Goal: Find specific page/section: Find specific page/section

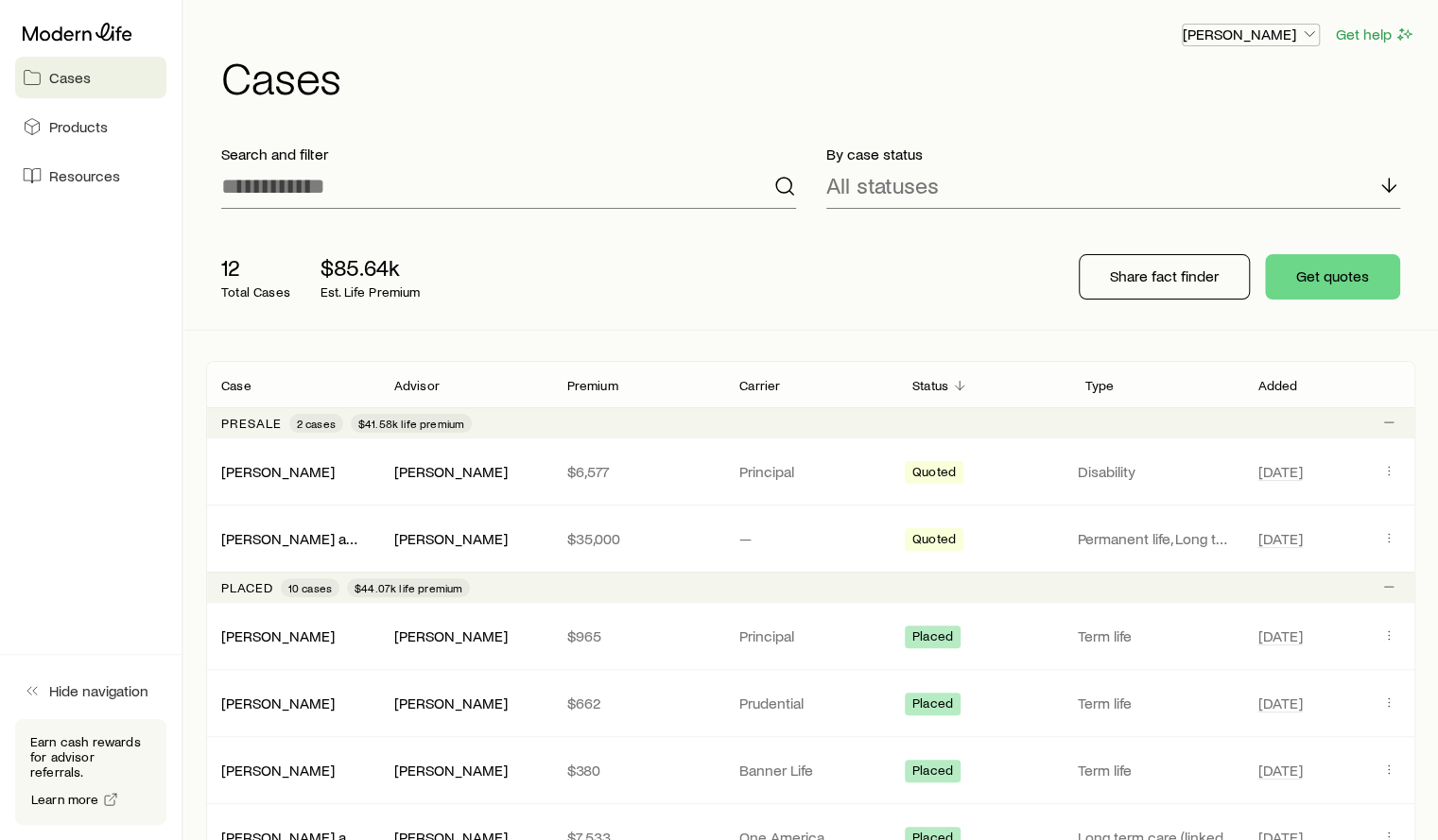
click at [1267, 40] on p "[PERSON_NAME]" at bounding box center [1250, 34] width 136 height 19
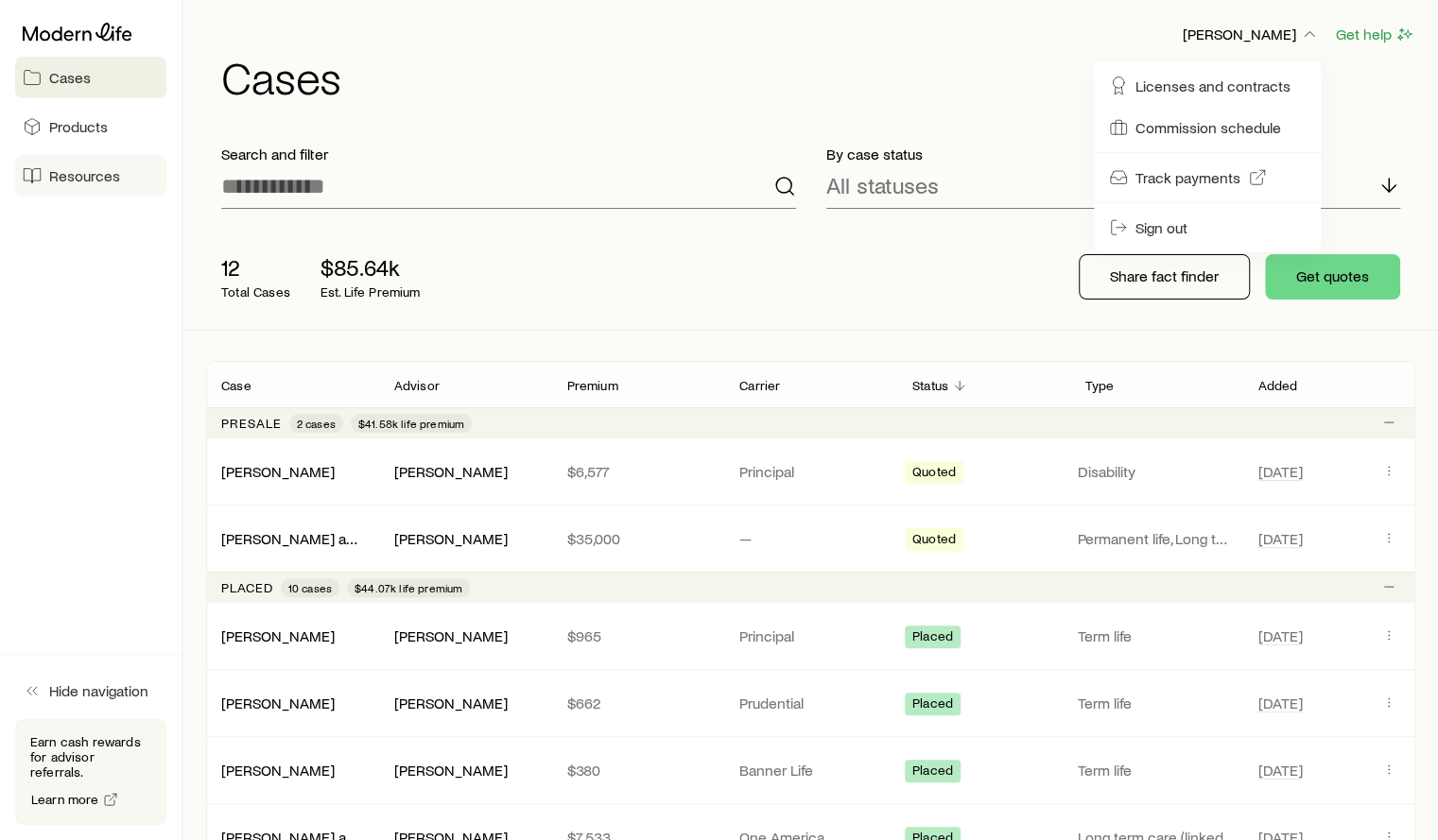
click at [81, 181] on span "Resources" at bounding box center [84, 176] width 71 height 19
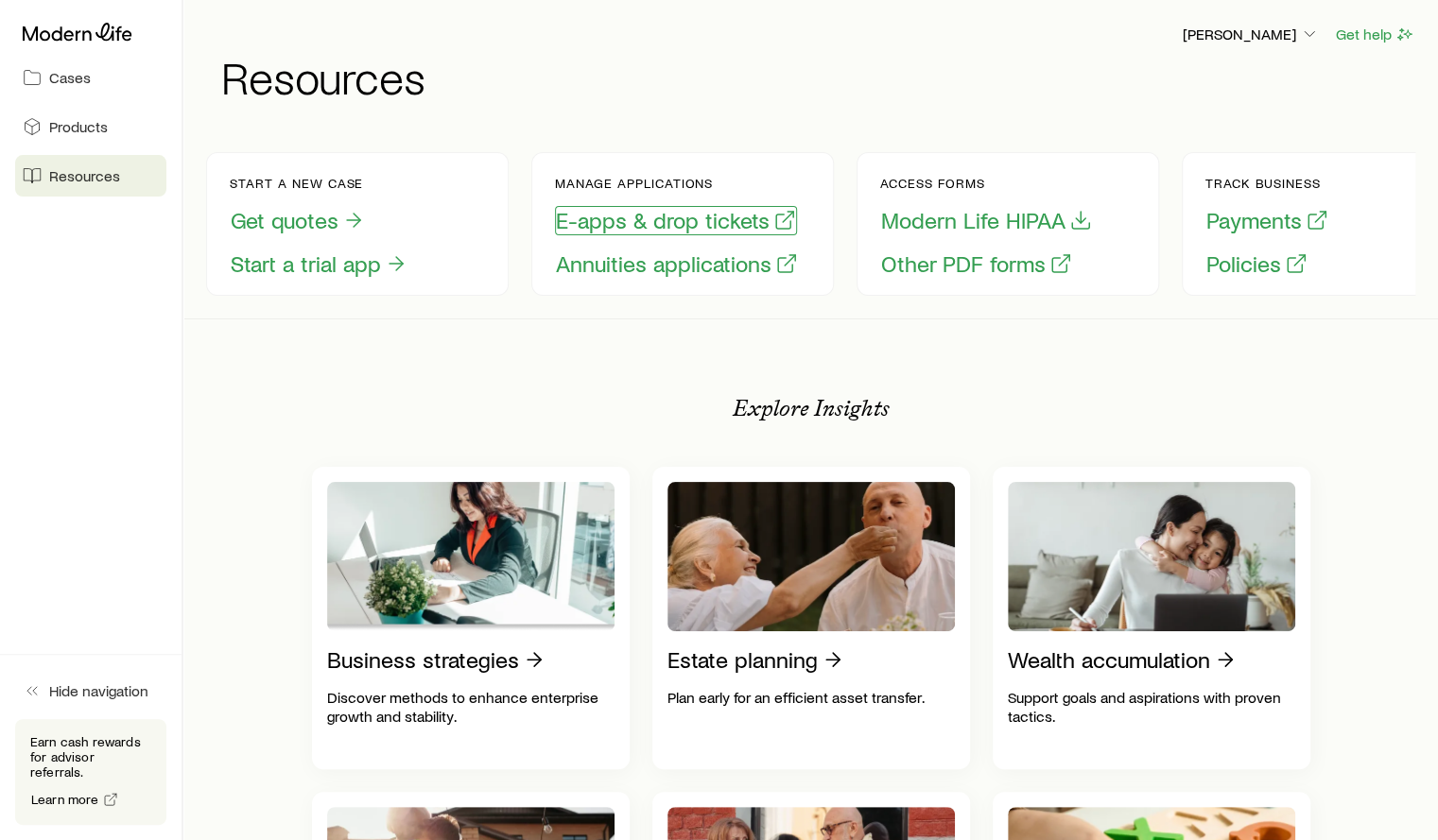
click at [634, 224] on button "E-apps & drop tickets" at bounding box center [675, 221] width 242 height 29
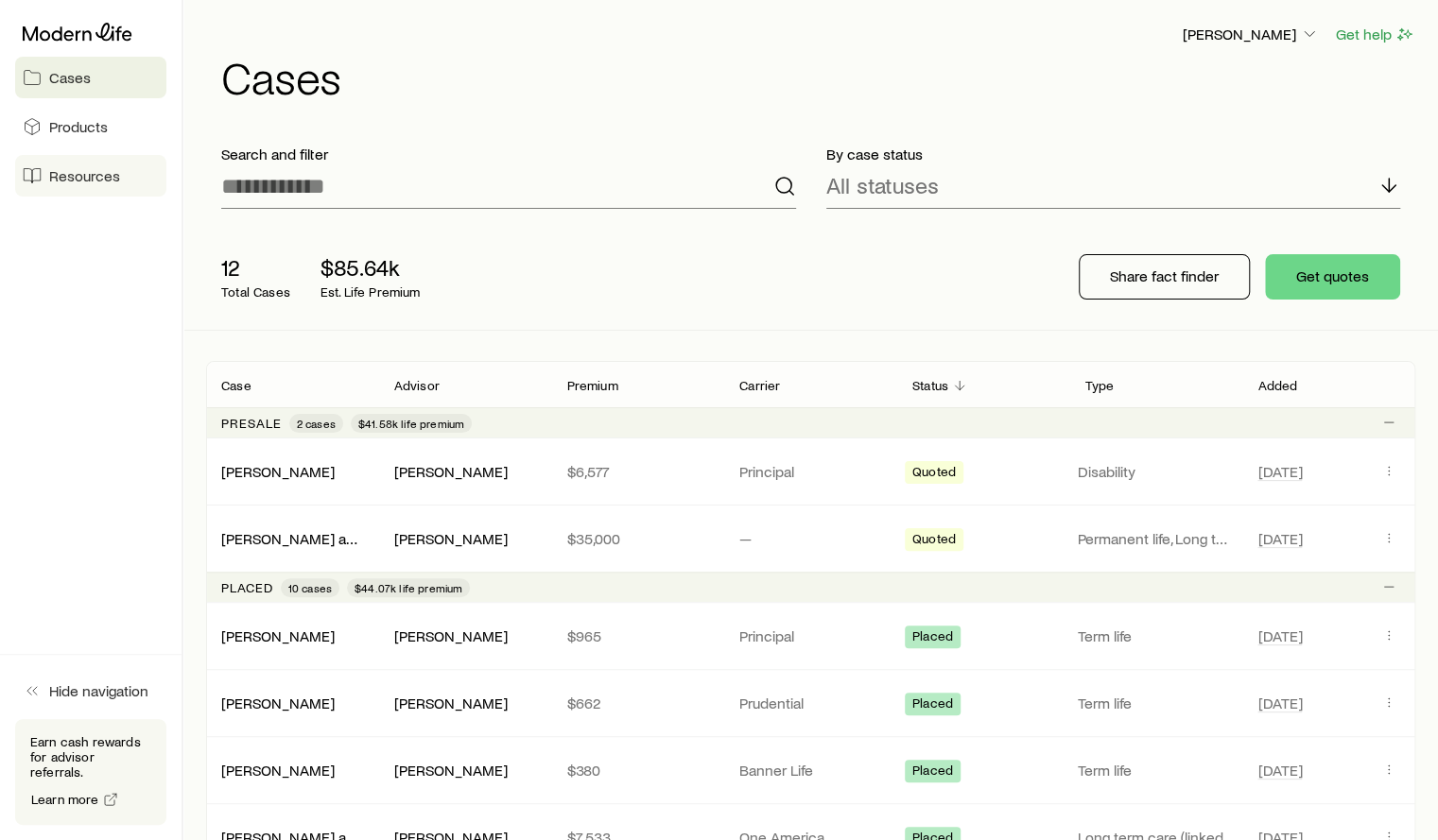
click at [74, 187] on link "Resources" at bounding box center [91, 176] width 152 height 42
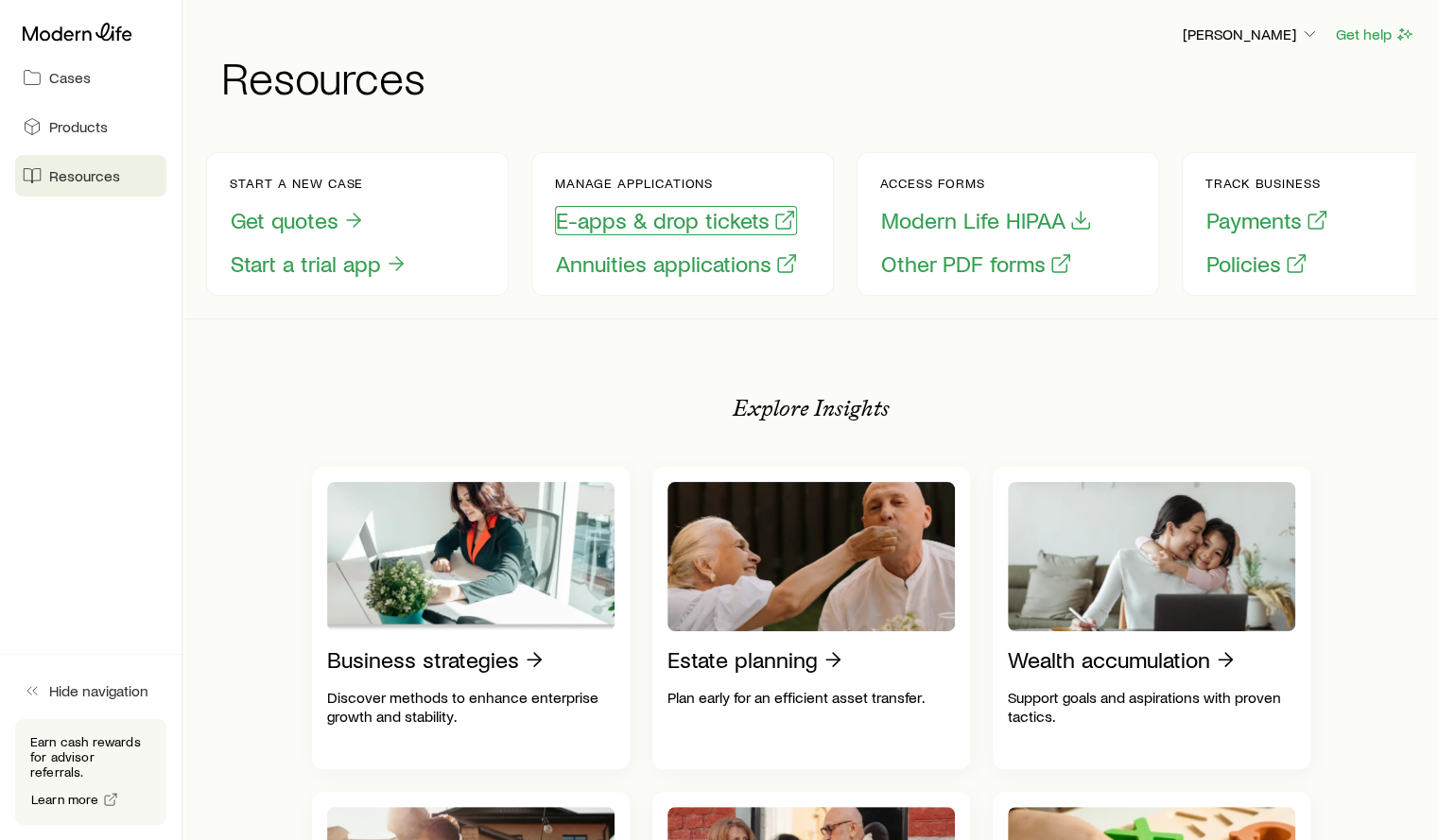
click at [597, 223] on button "E-apps & drop tickets" at bounding box center [675, 221] width 242 height 29
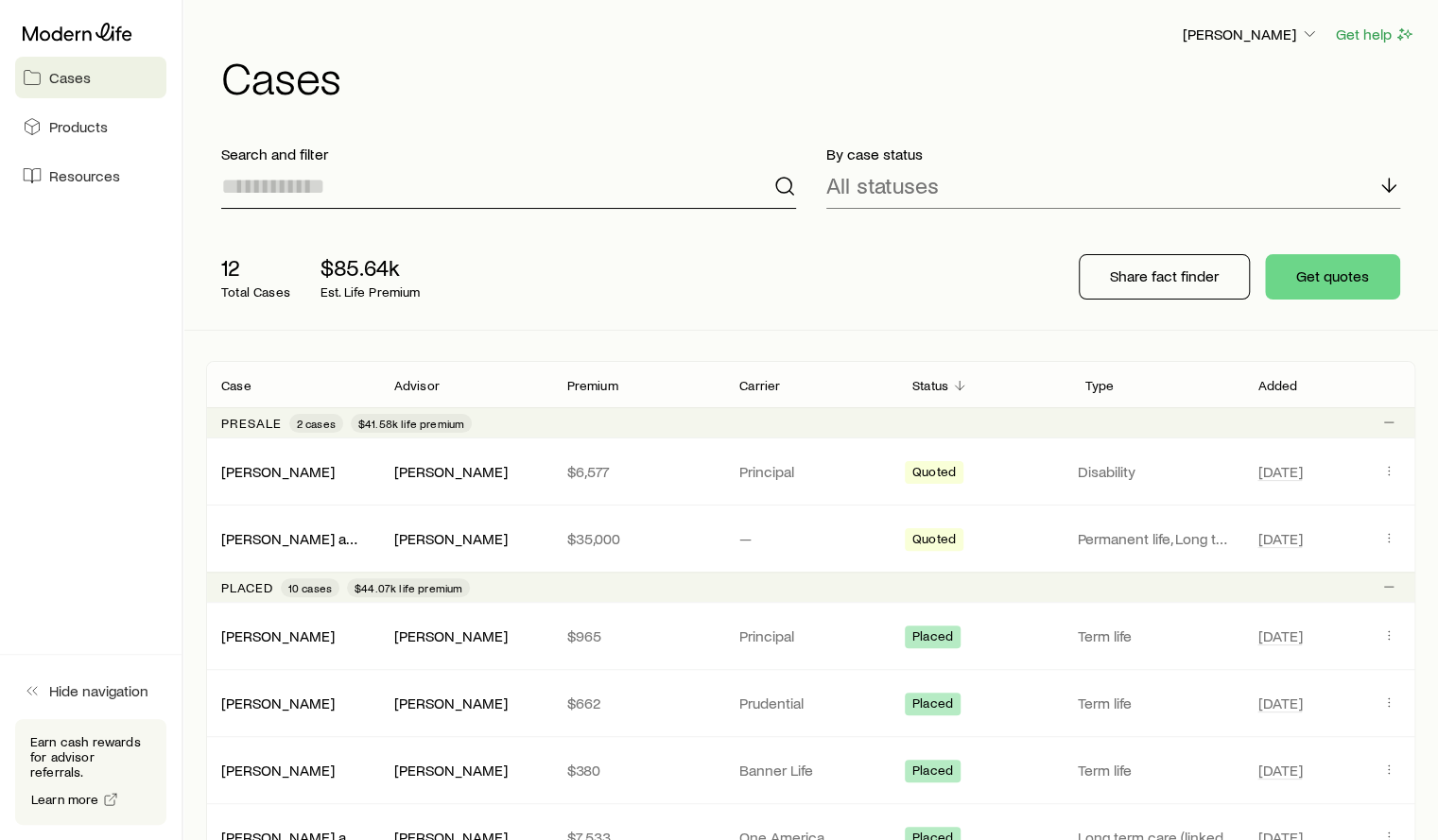
click at [272, 198] on input at bounding box center [508, 187] width 575 height 45
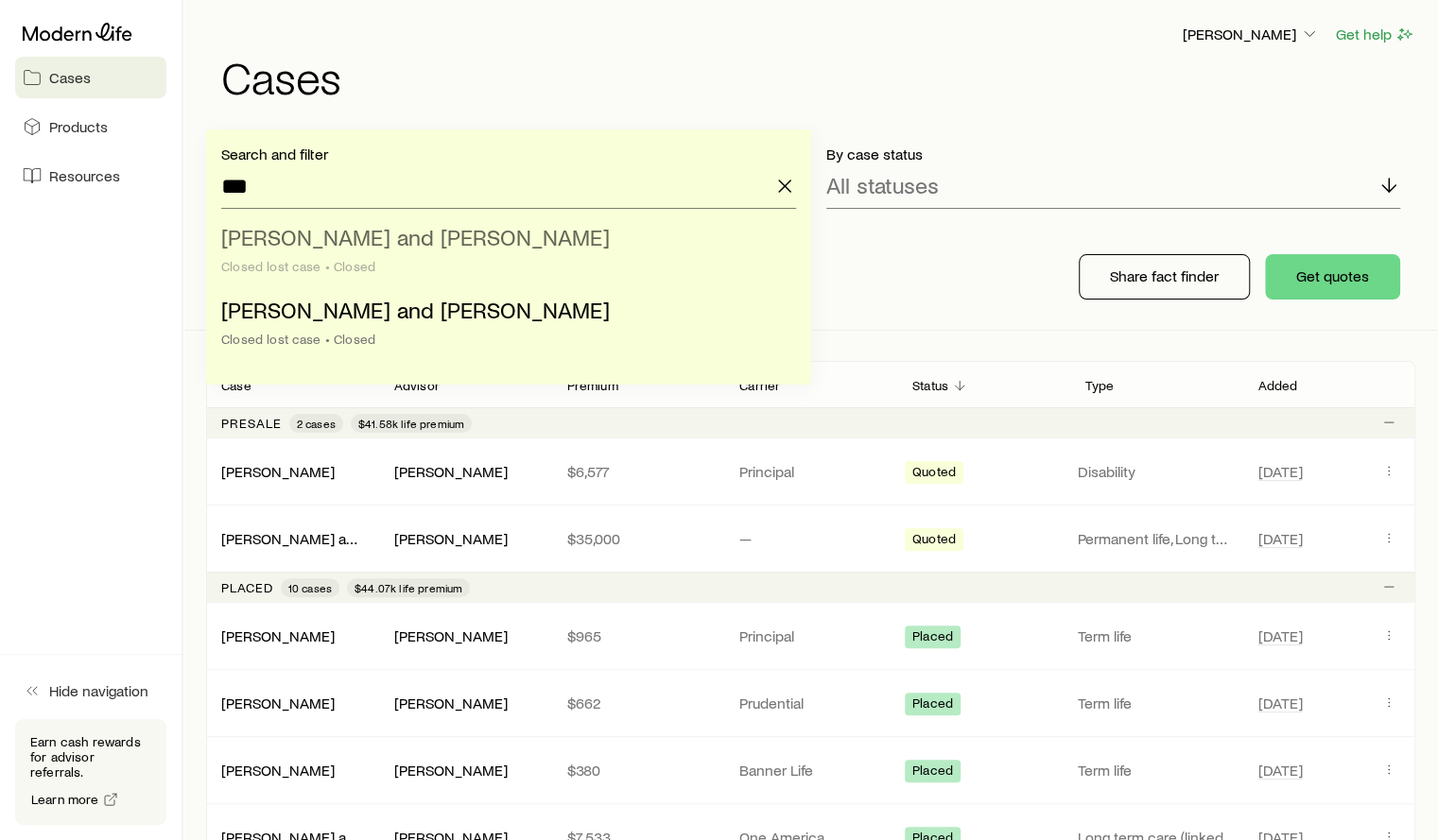
click at [315, 253] on li "Ely, Kevin and Amy Closed lost case • Closed" at bounding box center [502, 252] width 564 height 73
type input "**********"
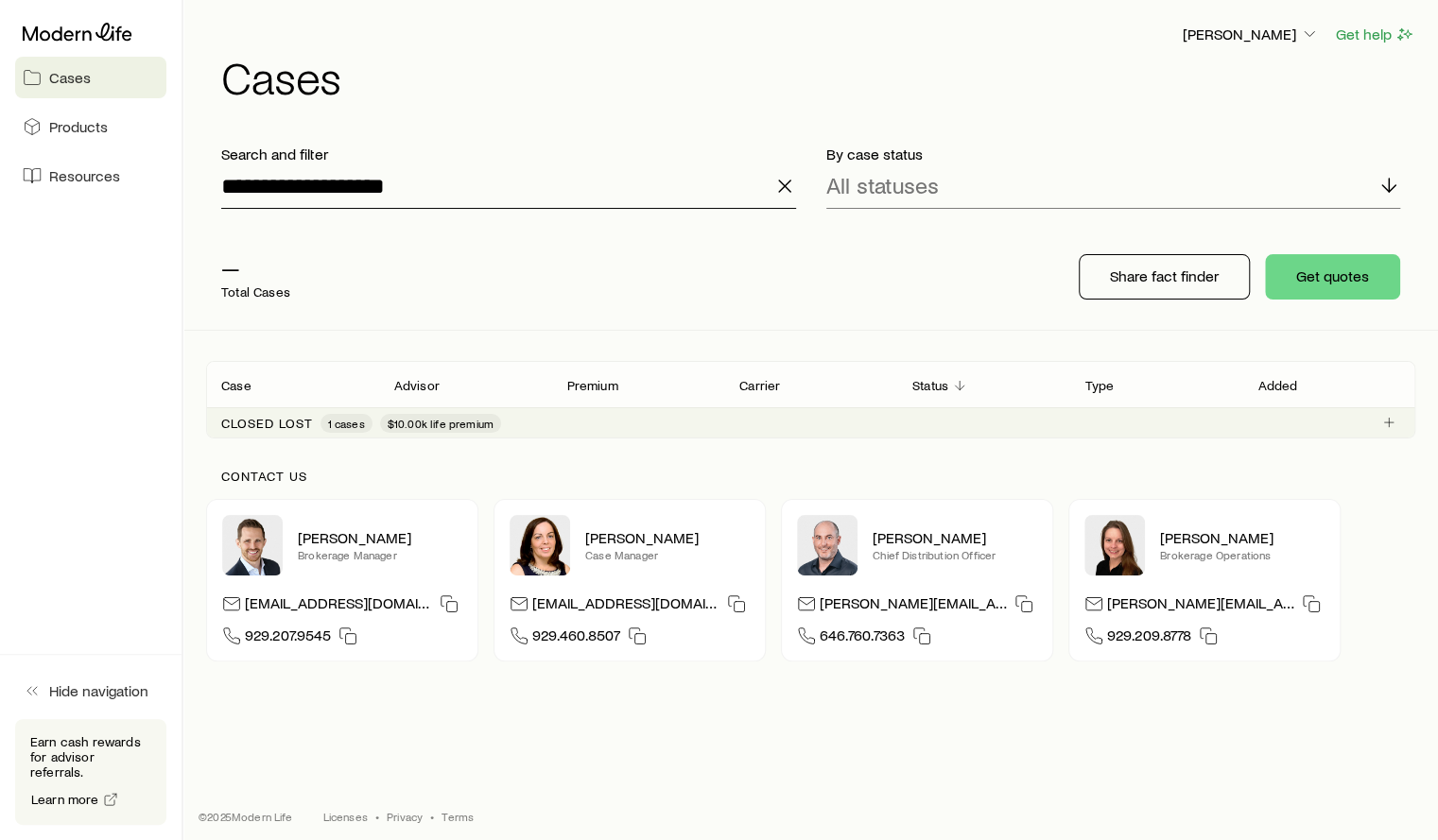
click at [270, 186] on input "**********" at bounding box center [508, 187] width 575 height 45
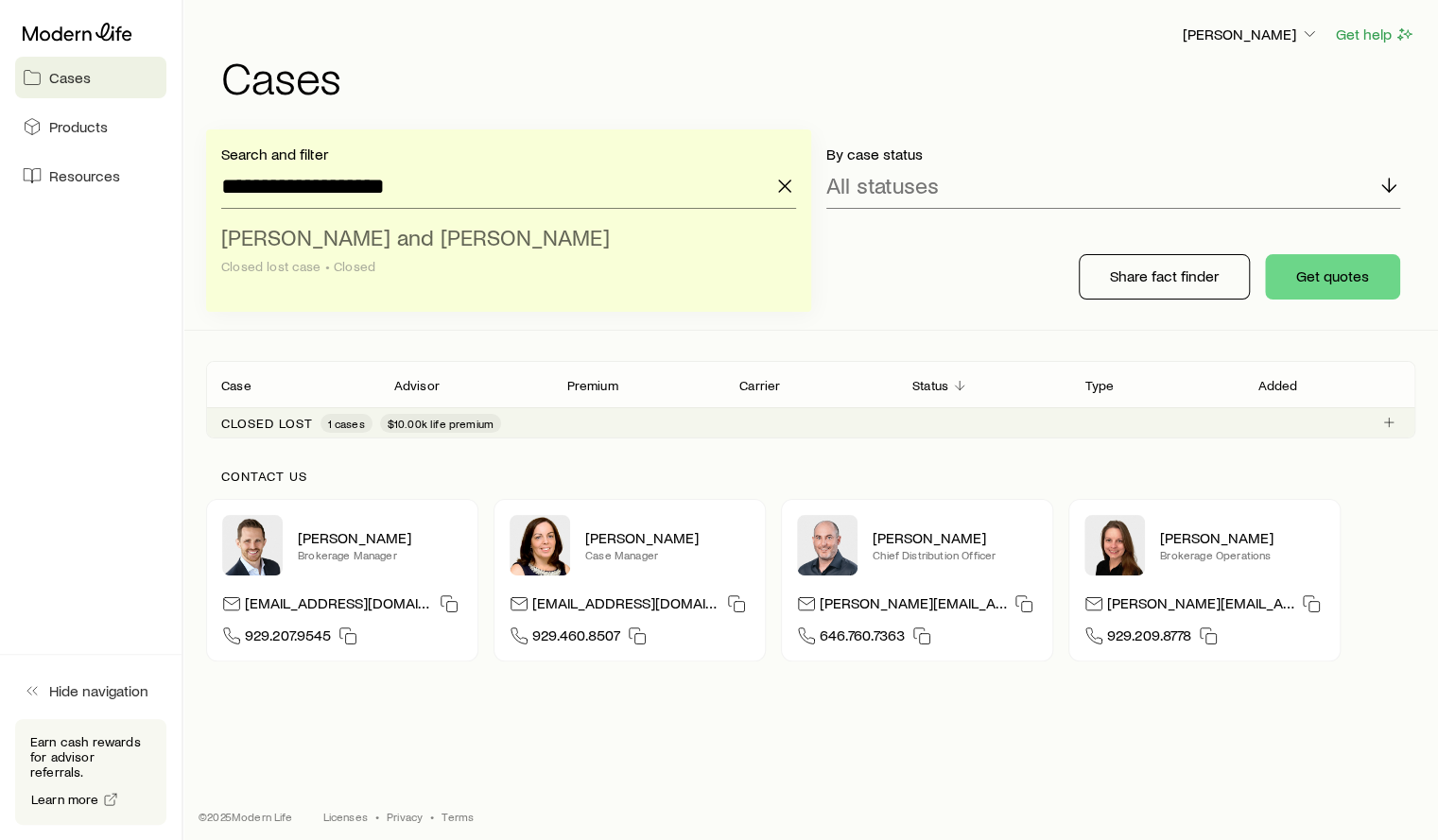
click at [262, 278] on li "Ely, Kevin and Amy Closed lost case • Closed" at bounding box center [502, 252] width 564 height 73
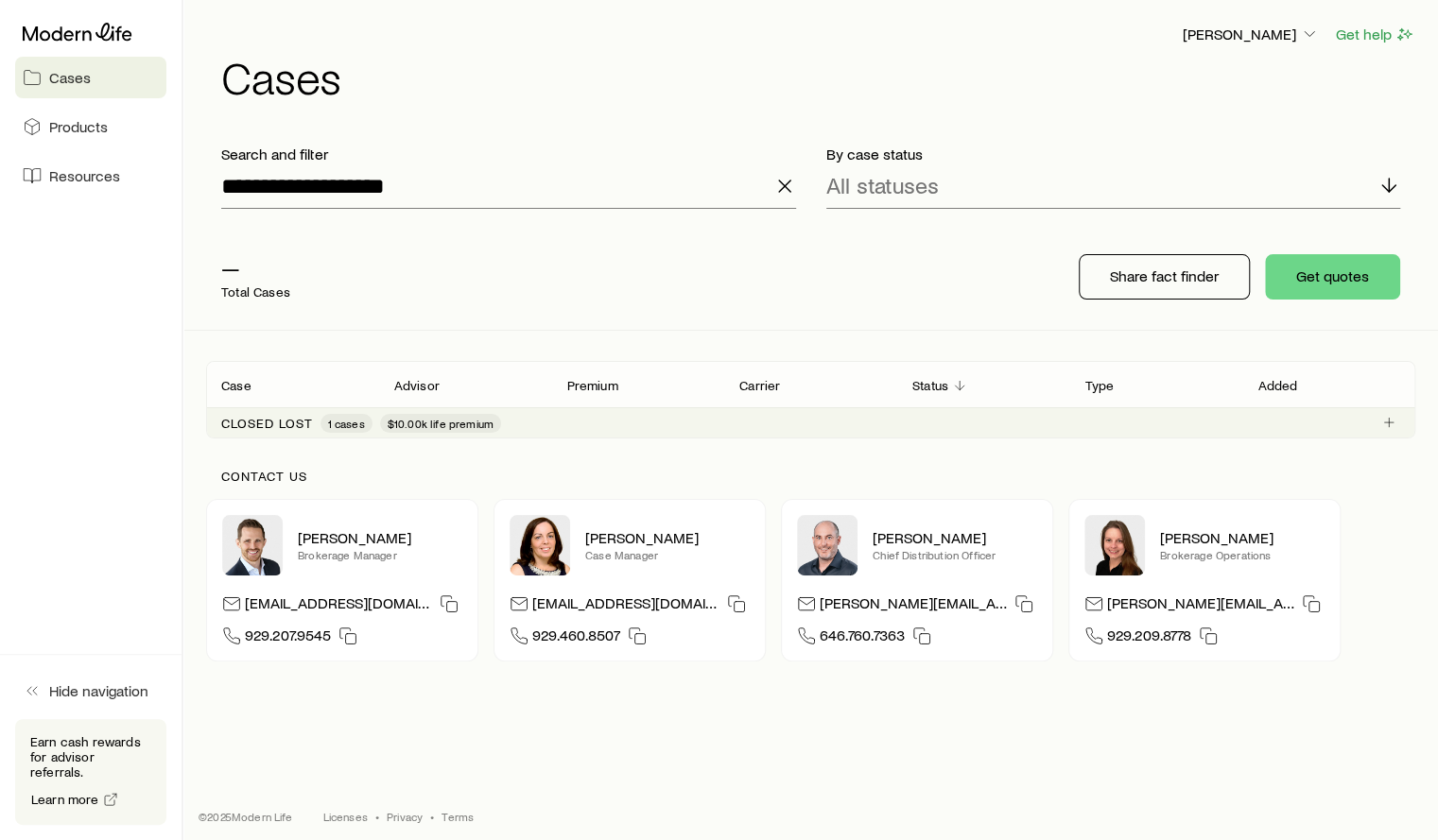
click at [783, 186] on line "button" at bounding box center [784, 187] width 11 height 11
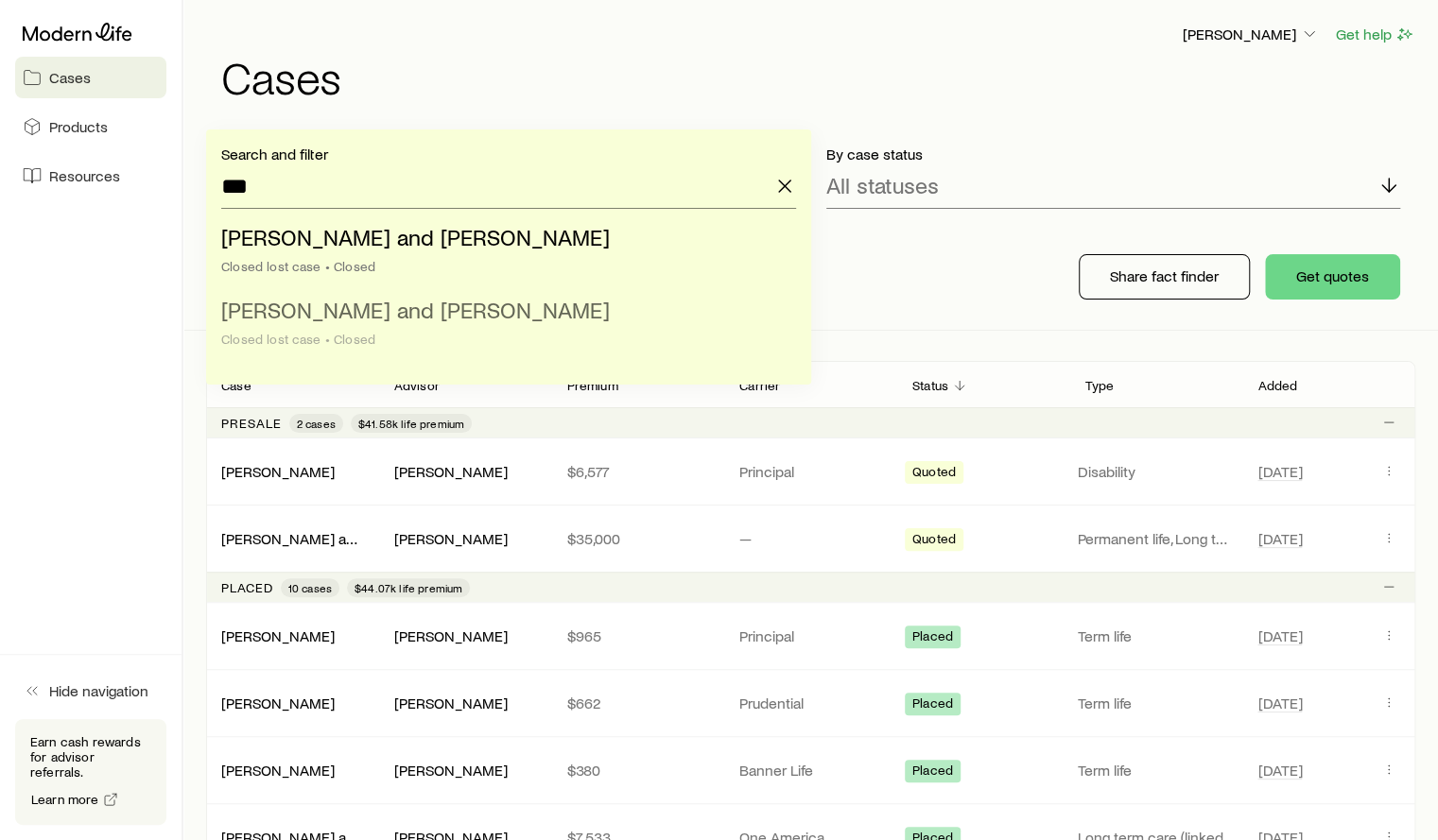
click at [278, 323] on li "Ely, Kevin and Amy Closed lost case • Closed" at bounding box center [502, 325] width 564 height 73
type input "**********"
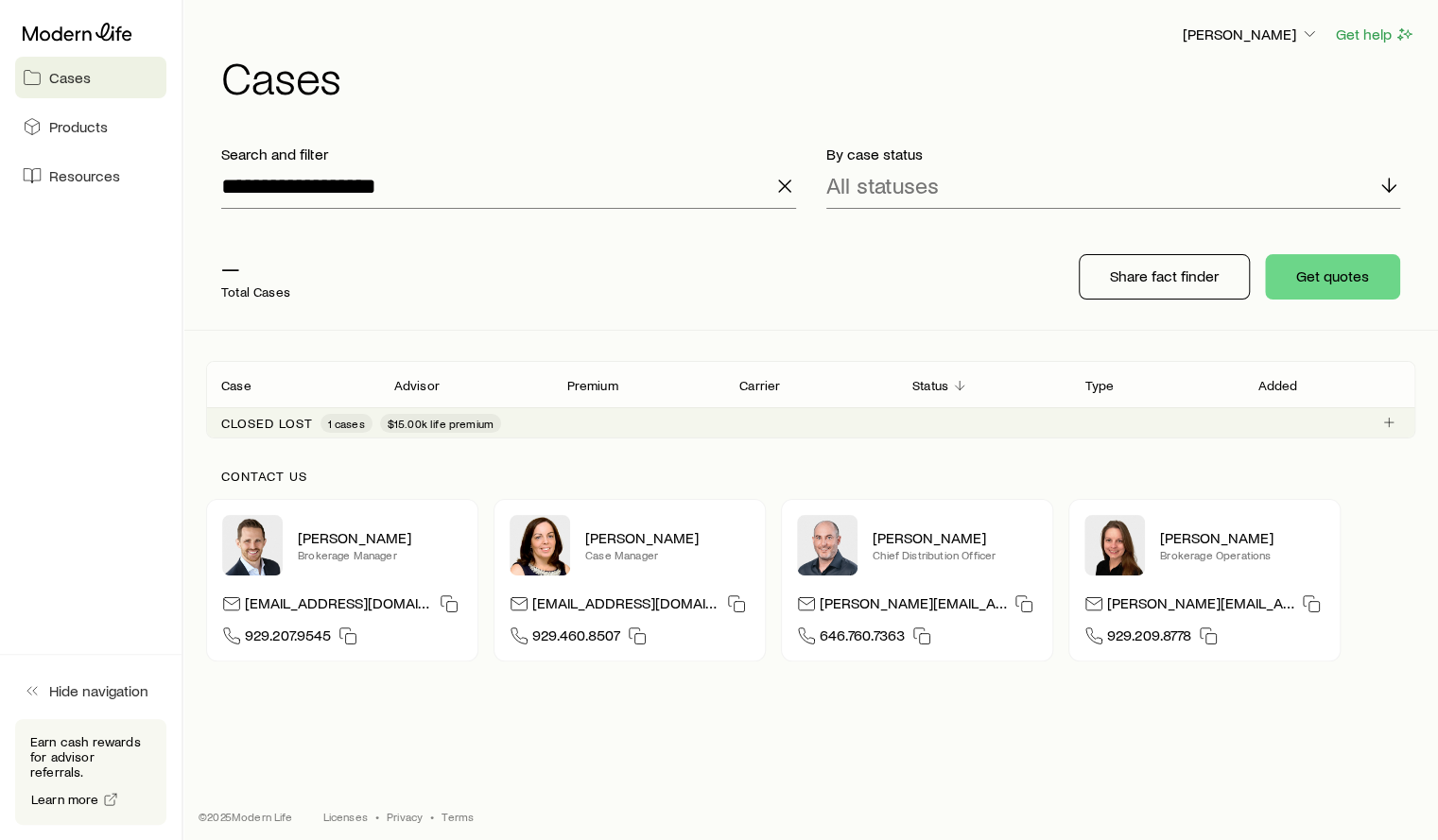
click at [384, 420] on span "$15.00k life premium" at bounding box center [440, 423] width 121 height 19
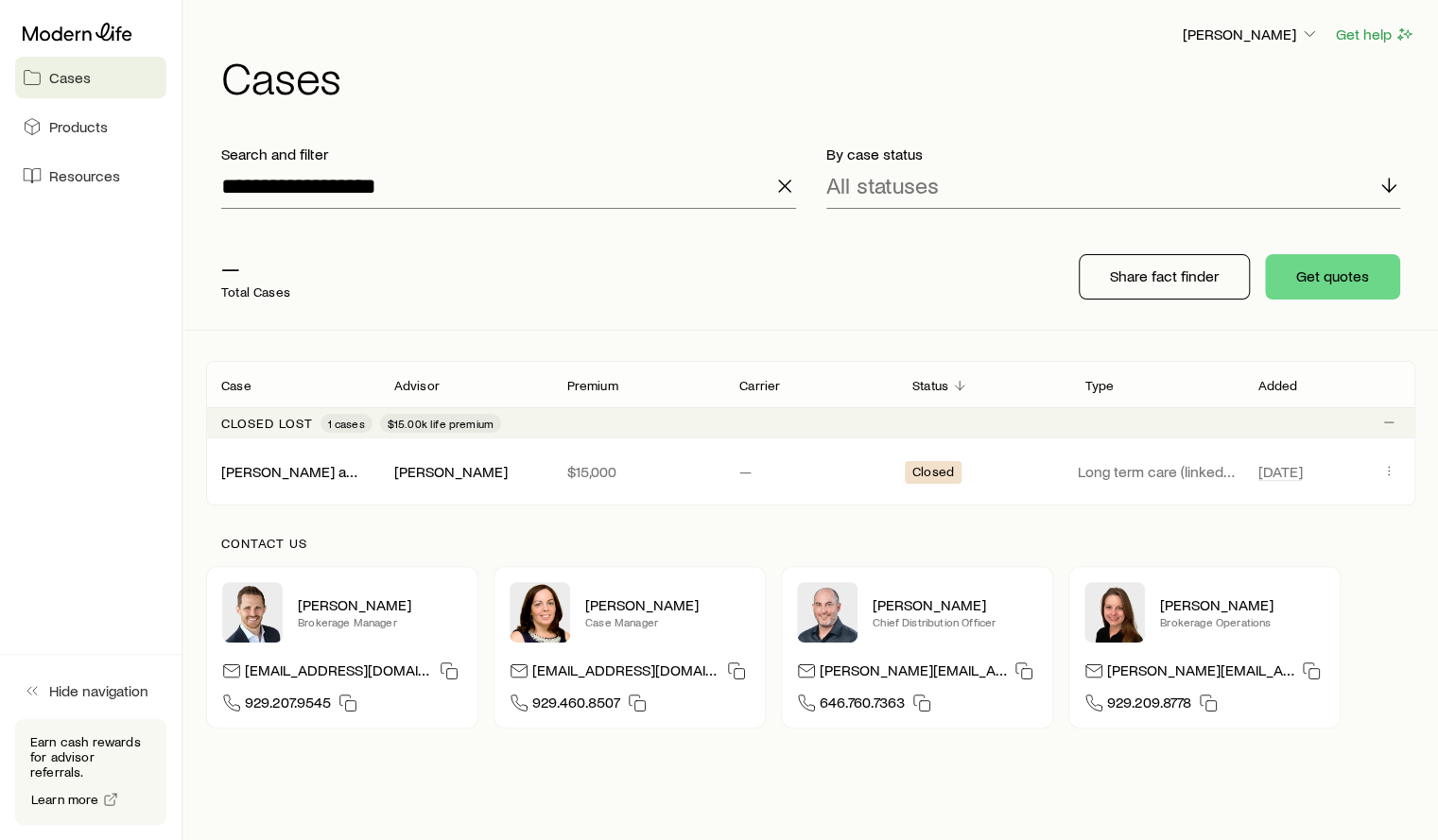
click at [777, 192] on icon "button" at bounding box center [784, 187] width 23 height 23
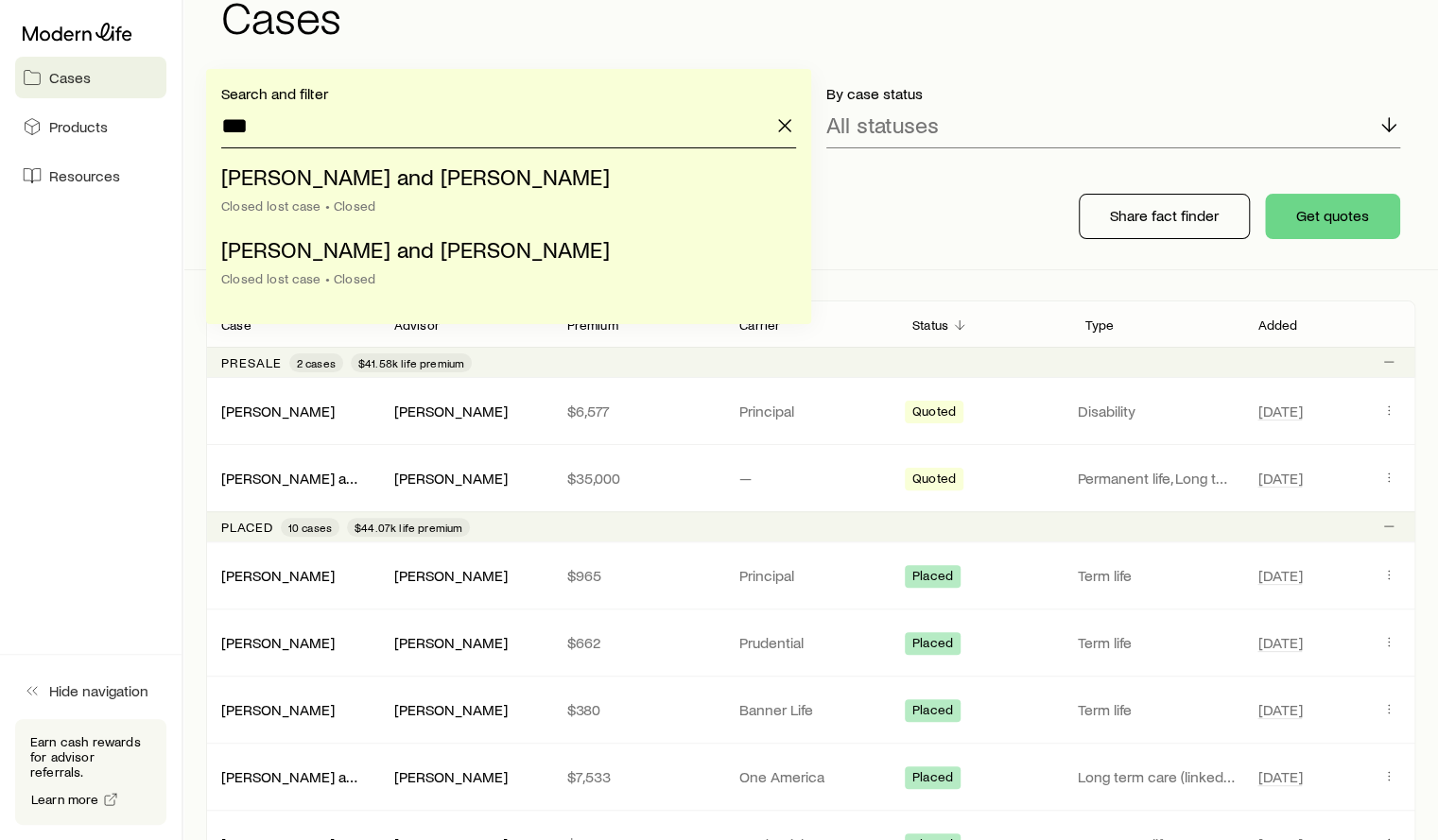
scroll to position [61, 0]
click at [261, 205] on div "Closed lost case • Closed" at bounding box center [502, 206] width 564 height 15
type input "**********"
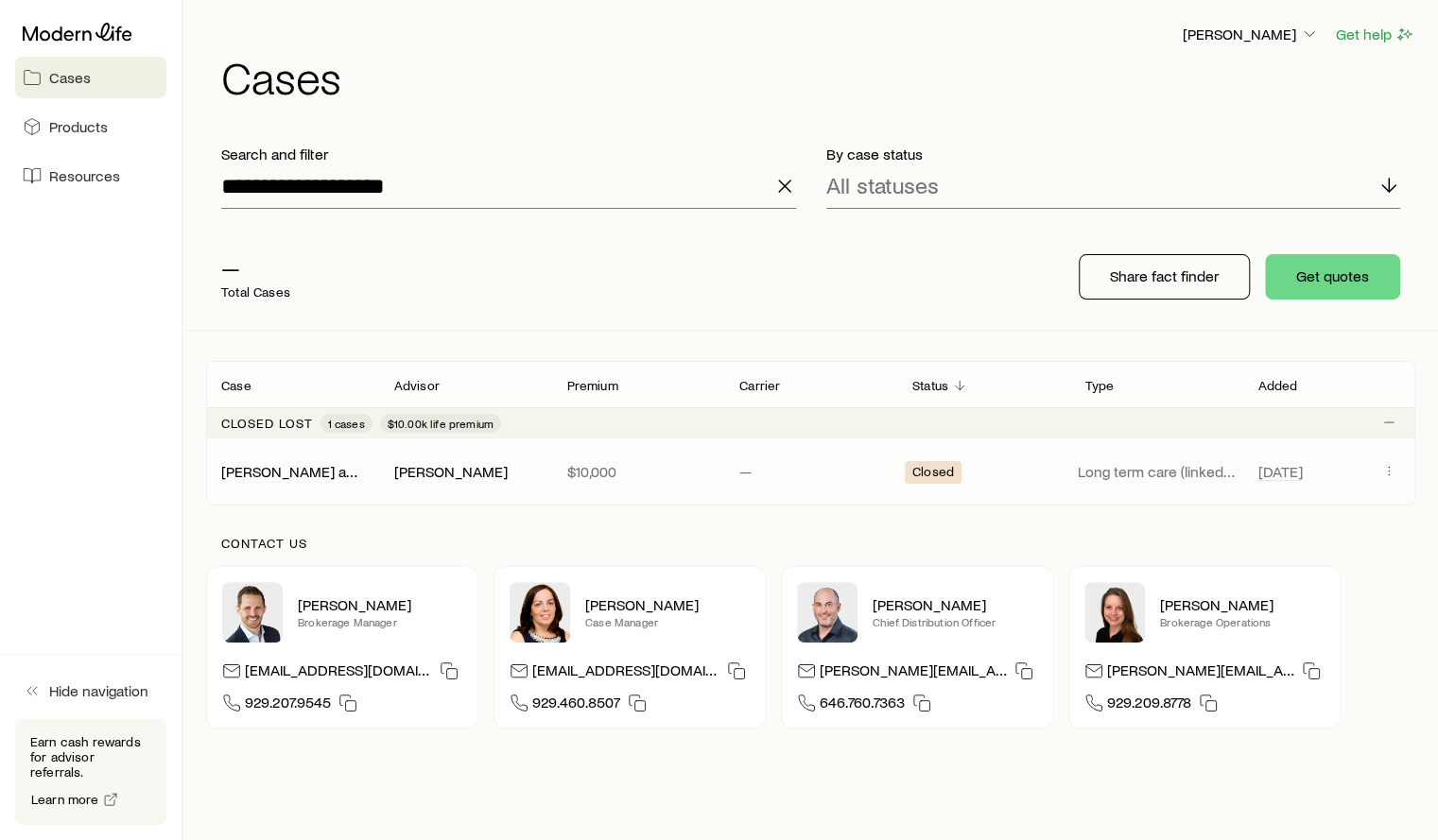
click at [413, 442] on div "Ely, Kevin and Amy Mitch Griep $10,000 — Closed Long term care (linked benefit)…" at bounding box center [811, 472] width 1209 height 66
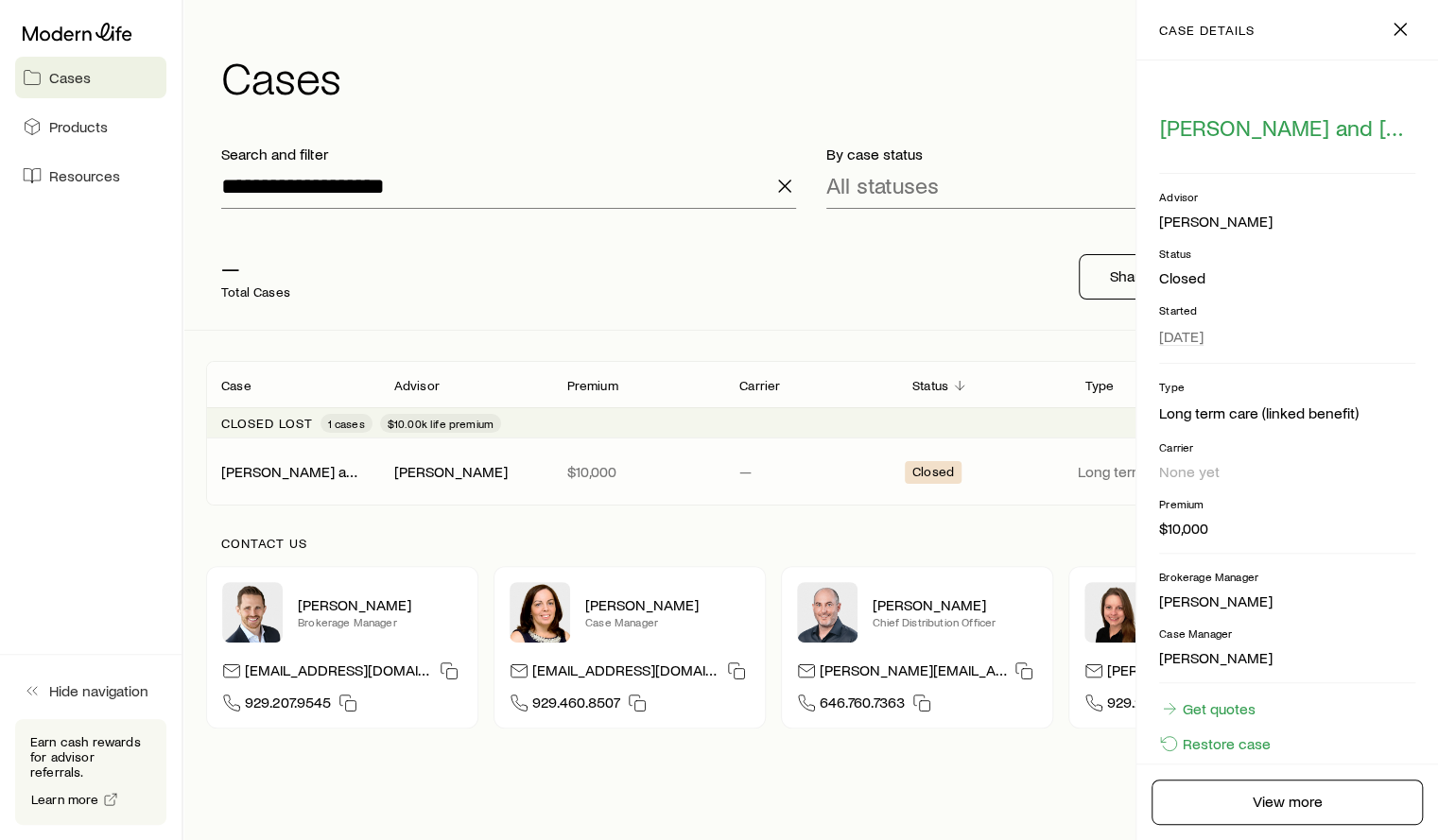
scroll to position [76, 0]
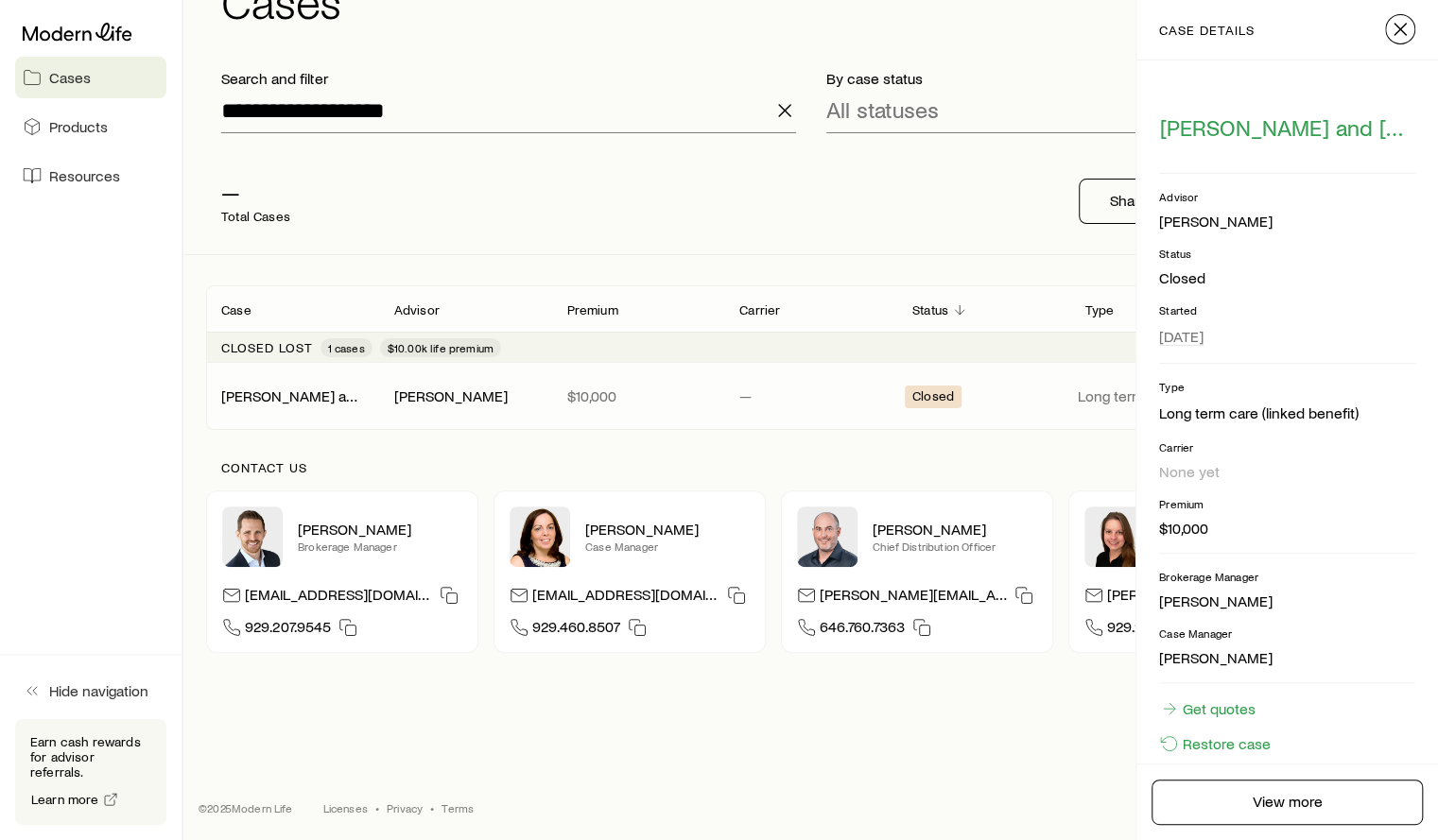
click at [1400, 34] on icon "button" at bounding box center [1400, 29] width 23 height 23
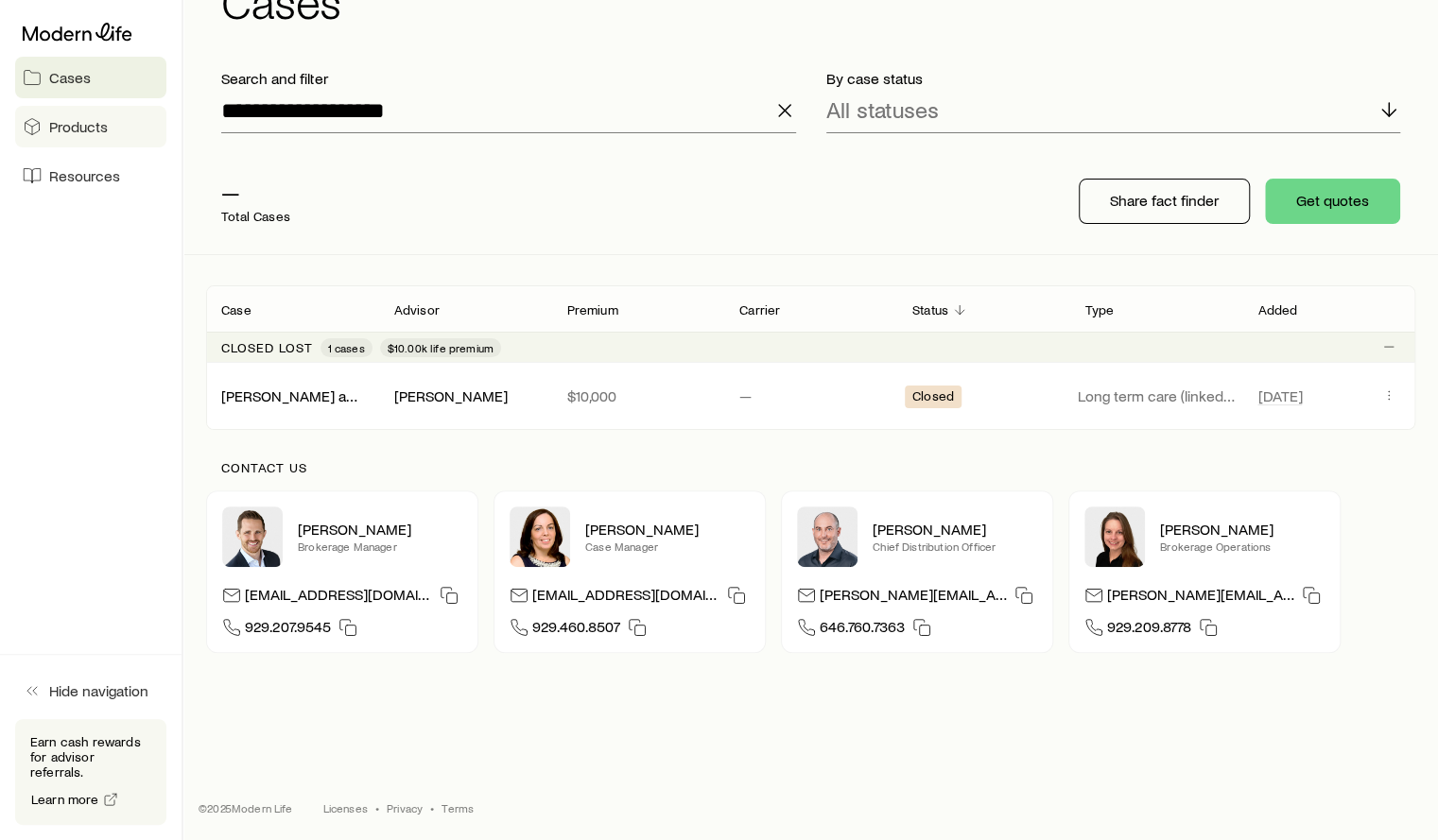
click at [64, 121] on span "Products" at bounding box center [79, 127] width 59 height 19
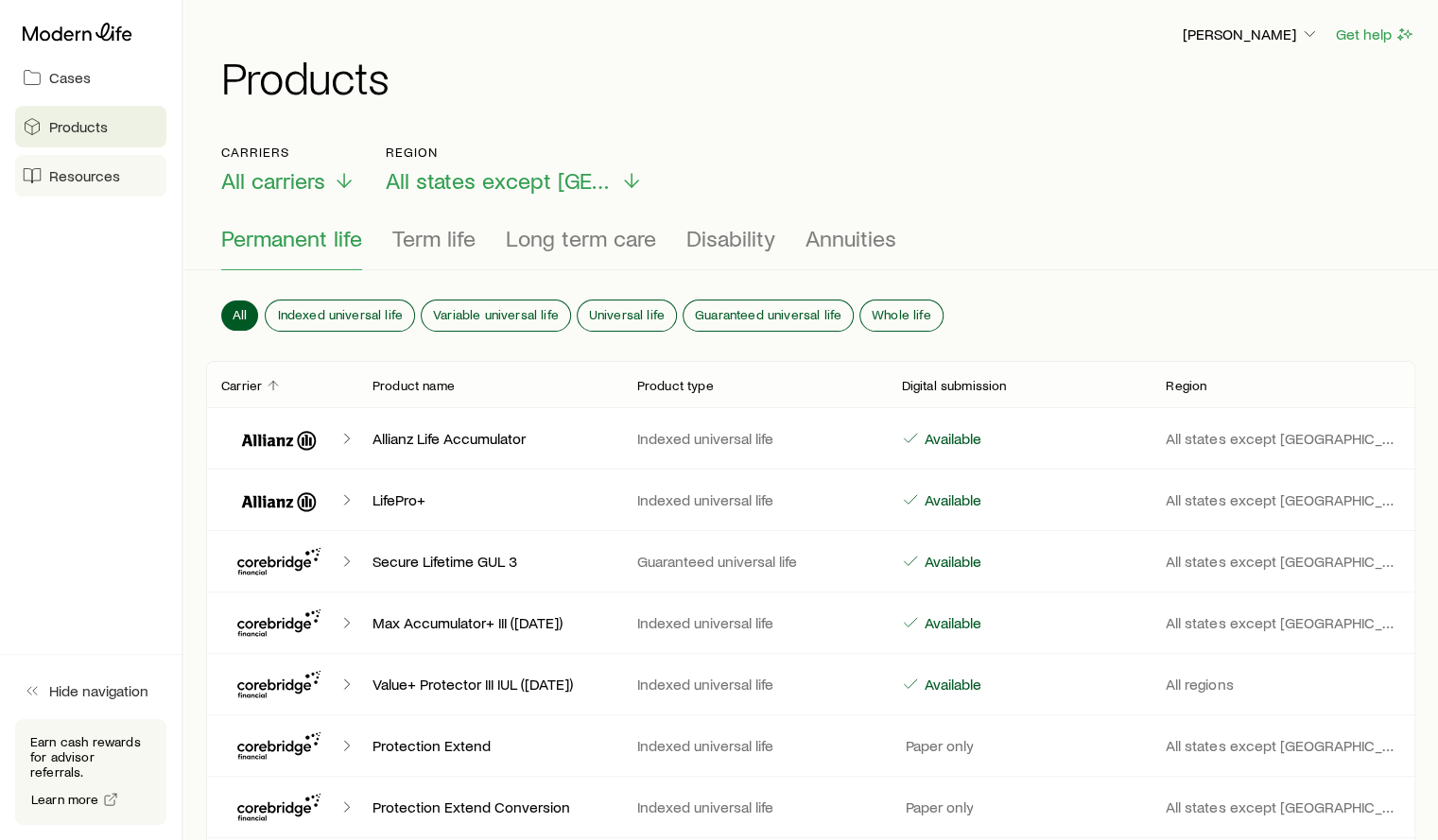
click at [76, 187] on link "Resources" at bounding box center [91, 176] width 152 height 42
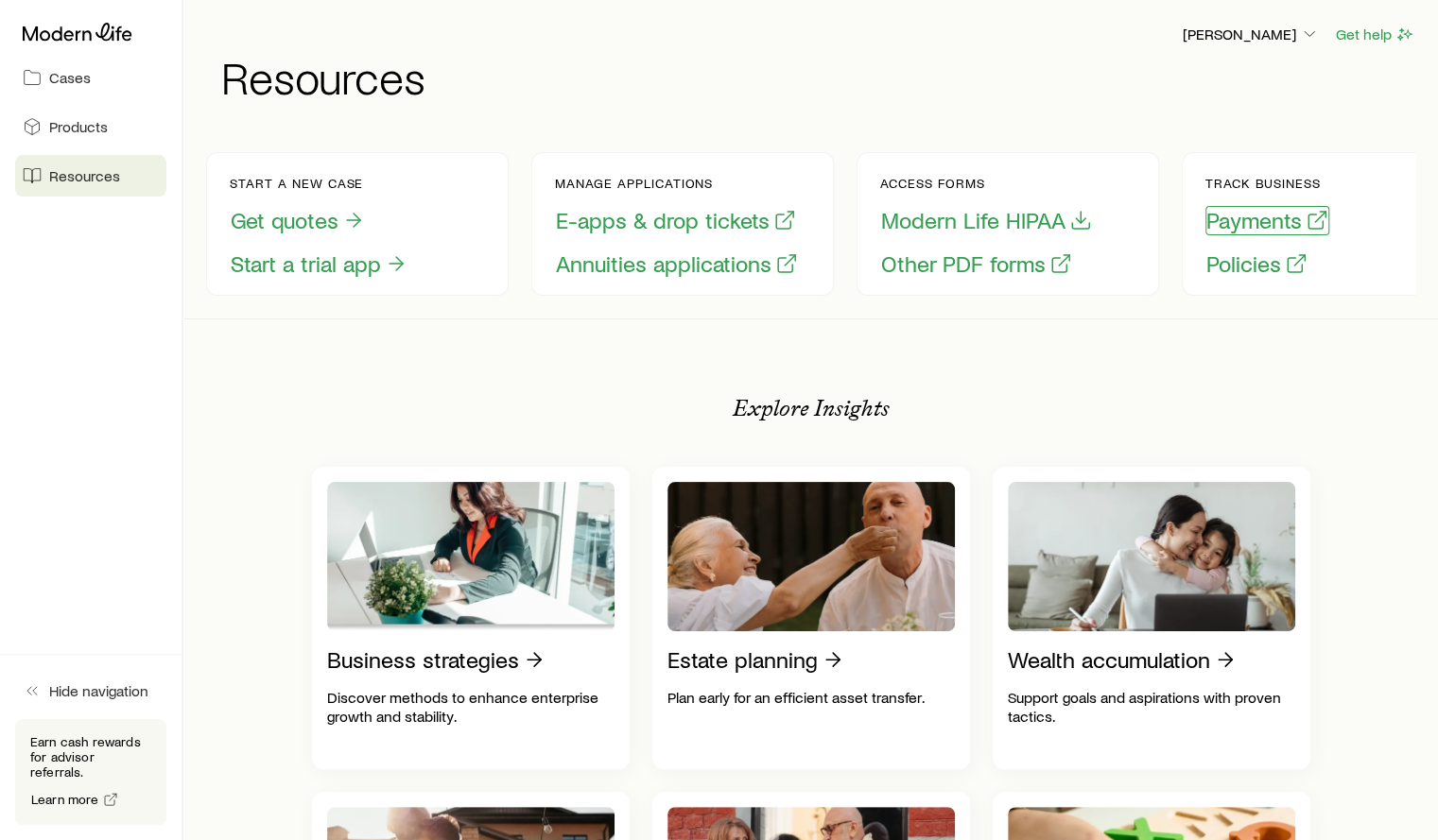
click at [1270, 231] on button "Payments" at bounding box center [1267, 221] width 124 height 29
